Goal: Information Seeking & Learning: Learn about a topic

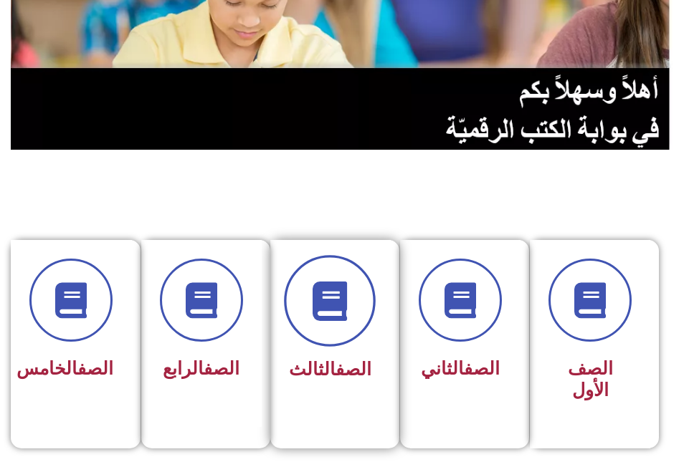
scroll to position [215, 0]
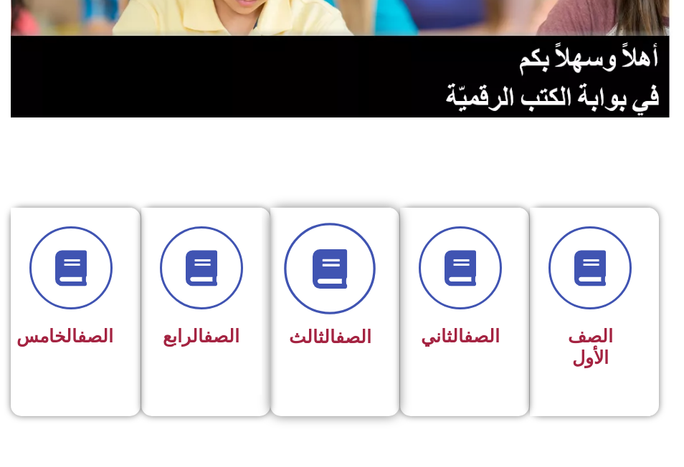
click at [341, 297] on span at bounding box center [330, 269] width 92 height 92
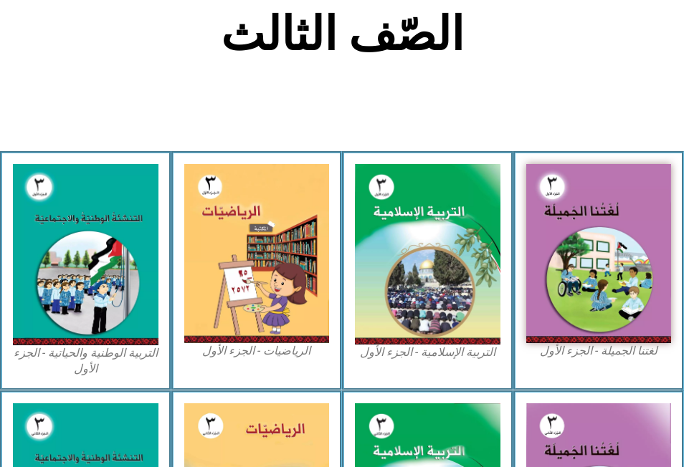
scroll to position [358, 0]
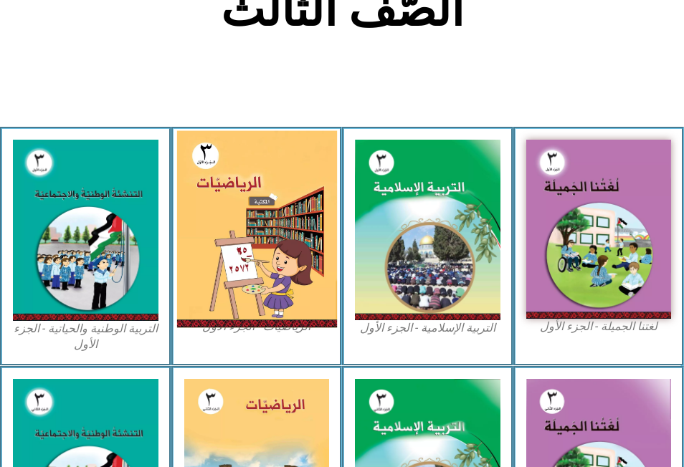
click at [264, 223] on img at bounding box center [256, 229] width 160 height 197
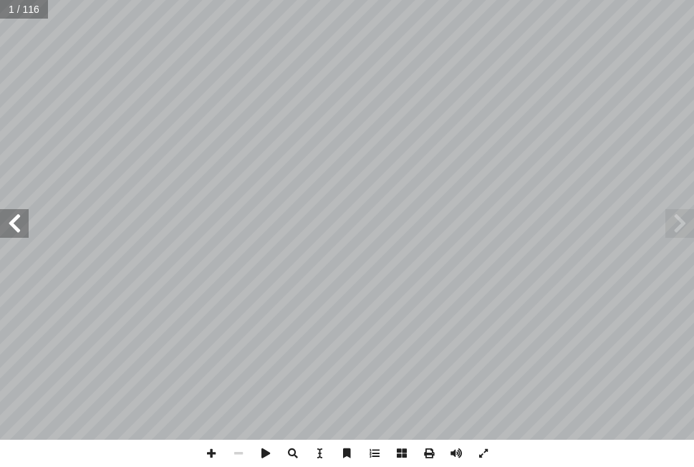
click at [19, 226] on span at bounding box center [14, 223] width 29 height 29
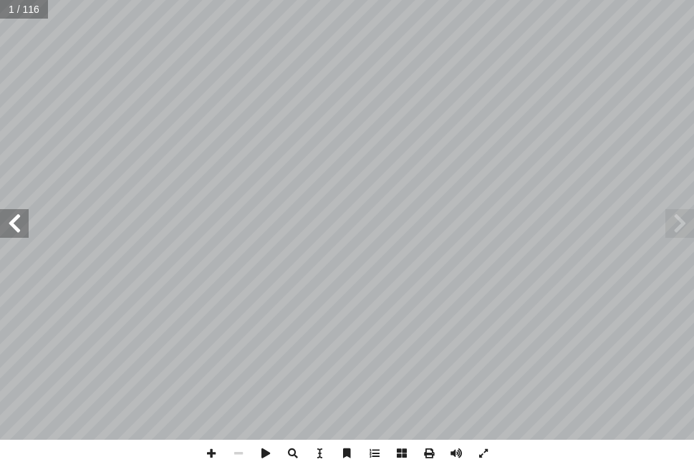
click at [19, 226] on span at bounding box center [14, 223] width 29 height 29
click at [12, 219] on span at bounding box center [14, 223] width 29 height 29
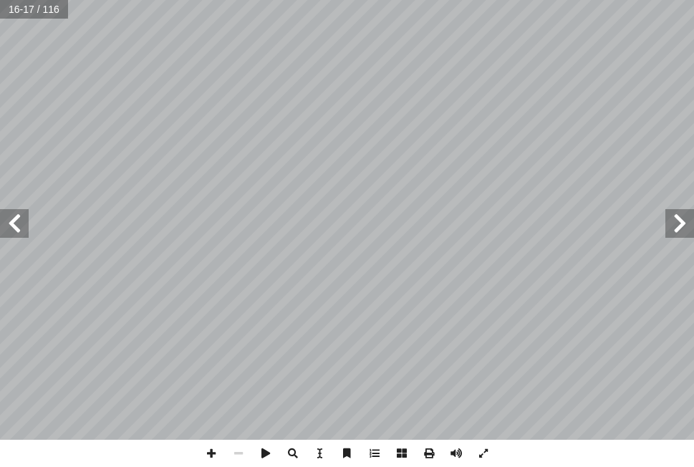
click at [12, 219] on span at bounding box center [14, 223] width 29 height 29
click at [19, 226] on span at bounding box center [14, 223] width 29 height 29
click at [10, 224] on span at bounding box center [14, 223] width 29 height 29
click at [14, 224] on span at bounding box center [14, 223] width 29 height 29
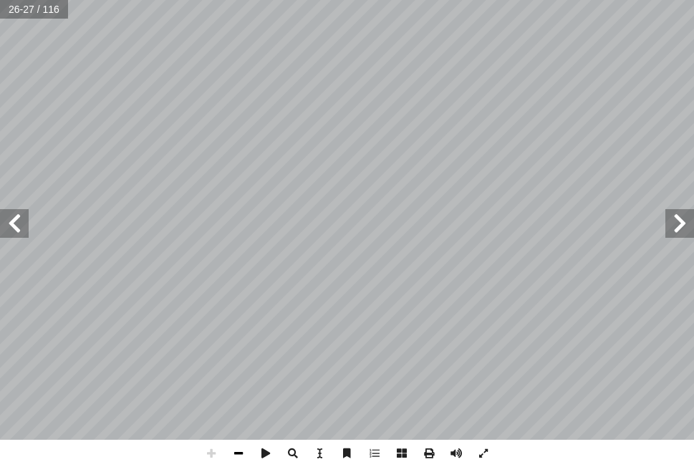
click at [237, 452] on span at bounding box center [238, 453] width 27 height 27
click at [238, 451] on span at bounding box center [238, 453] width 27 height 27
